Goal: Task Accomplishment & Management: Complete application form

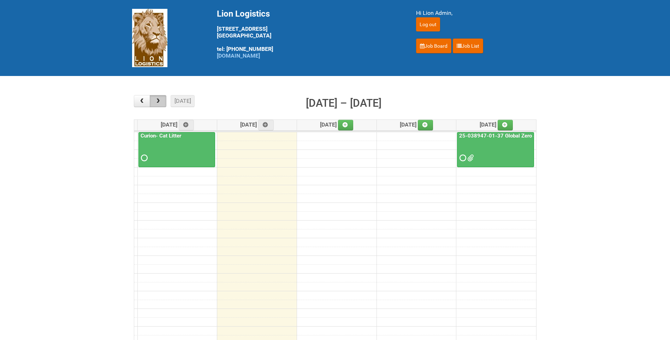
drag, startPoint x: 155, startPoint y: 101, endPoint x: 161, endPoint y: 103, distance: 6.7
click at [161, 103] on span "button" at bounding box center [158, 101] width 7 height 6
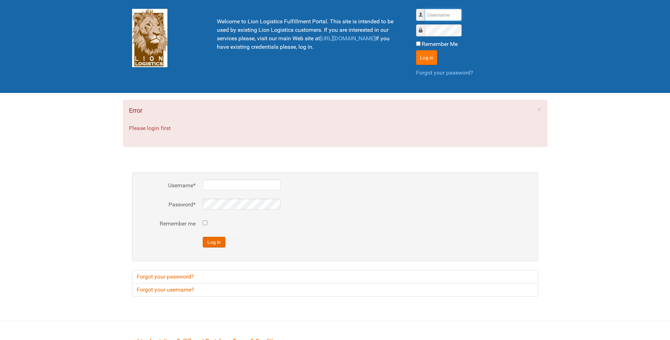
type input "lion"
click at [433, 60] on button "Log in" at bounding box center [426, 57] width 21 height 15
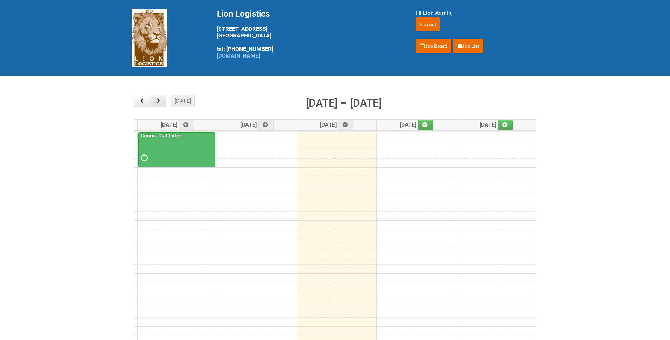
click at [164, 101] on button "button" at bounding box center [158, 101] width 17 height 12
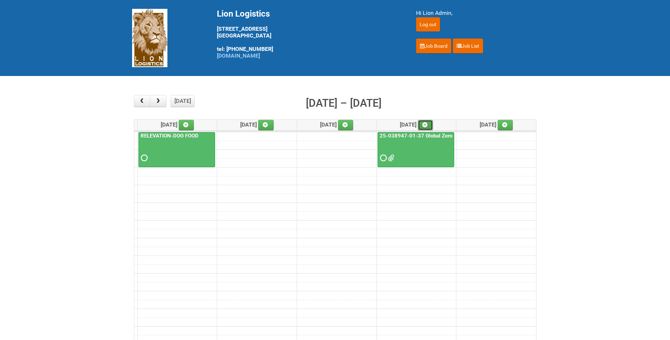
click at [427, 122] on icon at bounding box center [424, 124] width 5 height 5
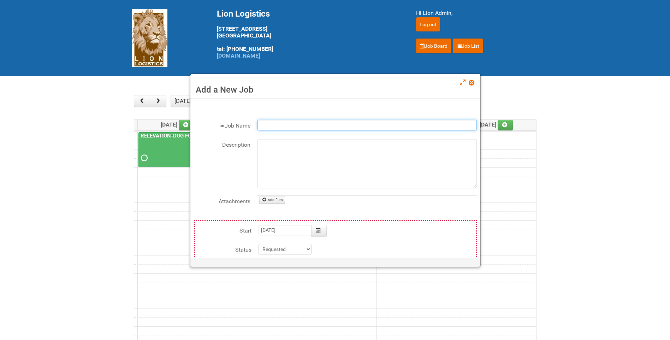
click at [301, 125] on input "Job Name" at bounding box center [366, 125] width 219 height 11
